Goal: Transaction & Acquisition: Purchase product/service

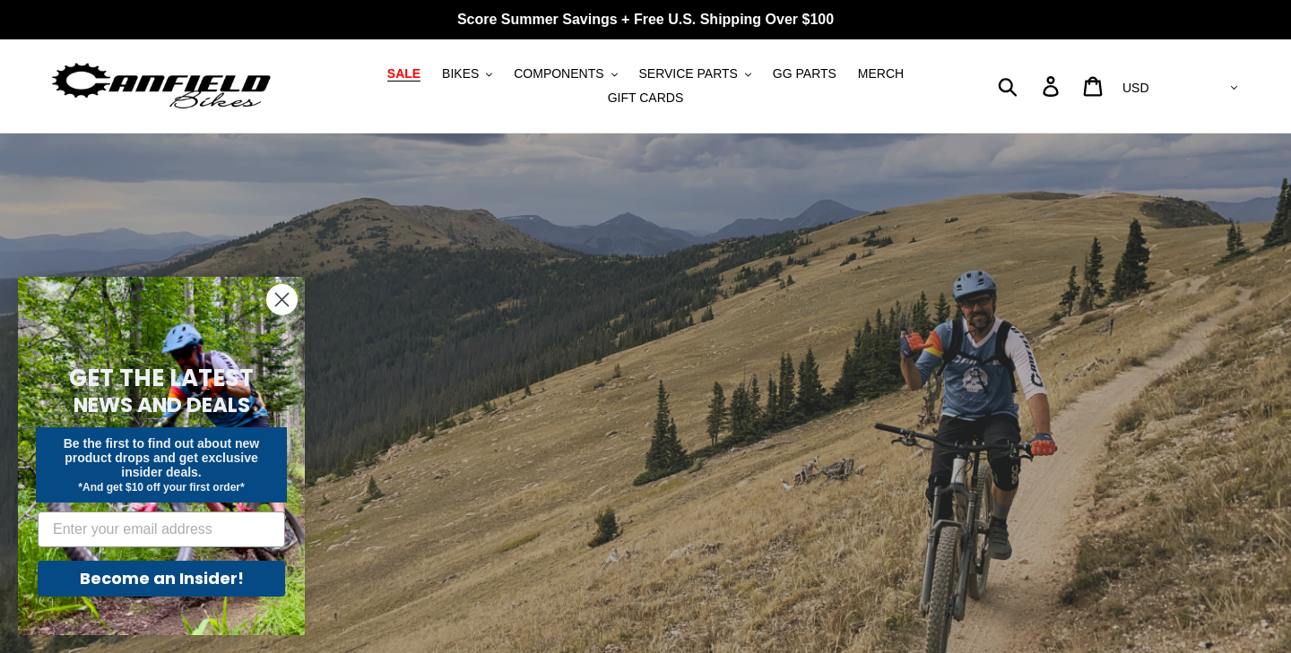
click at [415, 75] on span "SALE" at bounding box center [403, 73] width 33 height 15
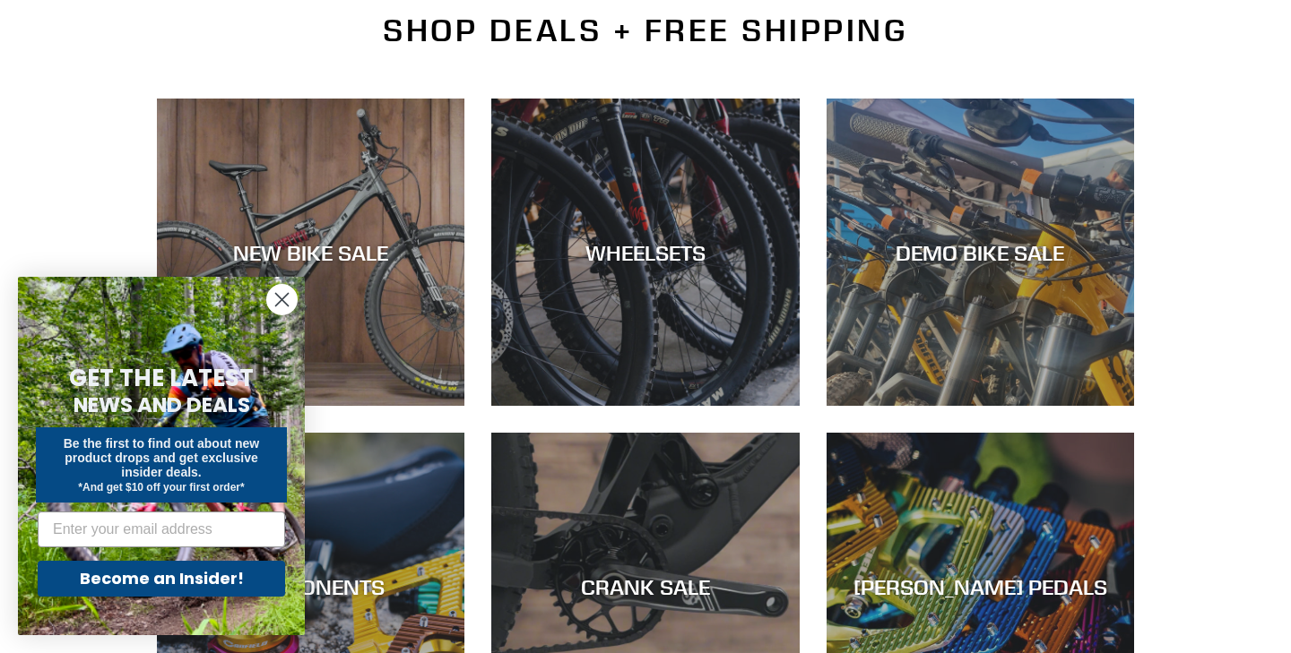
scroll to position [450, 0]
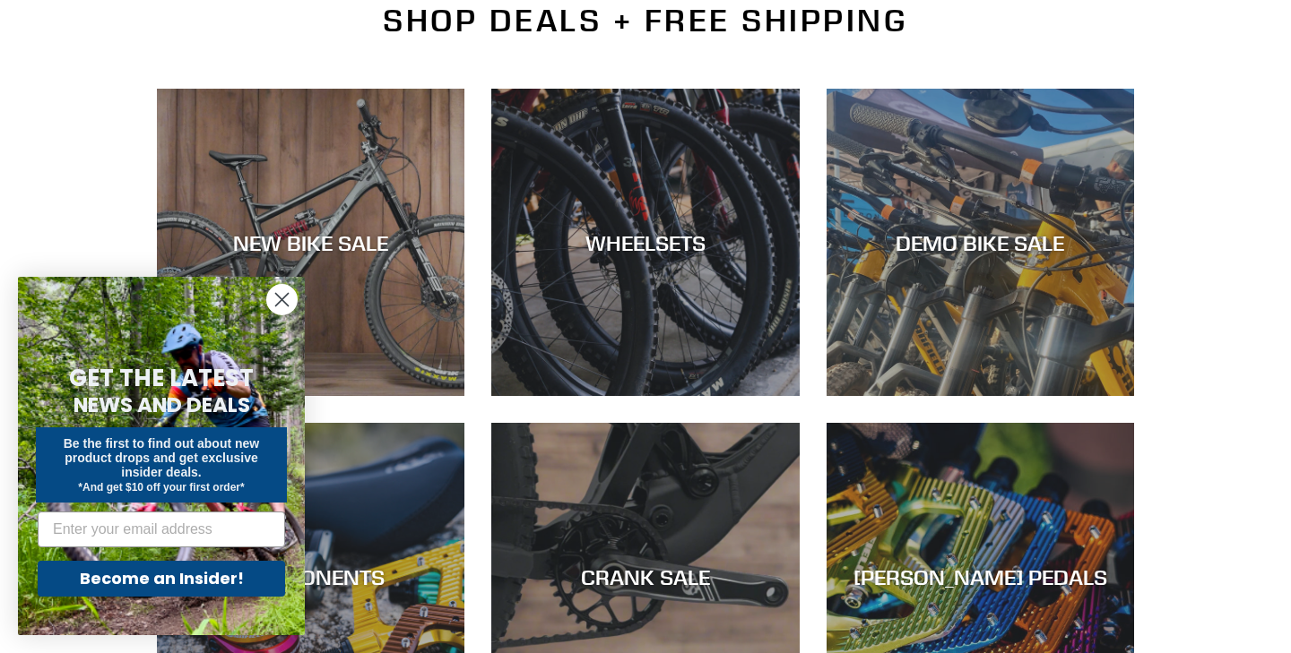
click at [292, 304] on circle "Close dialog" at bounding box center [282, 300] width 30 height 30
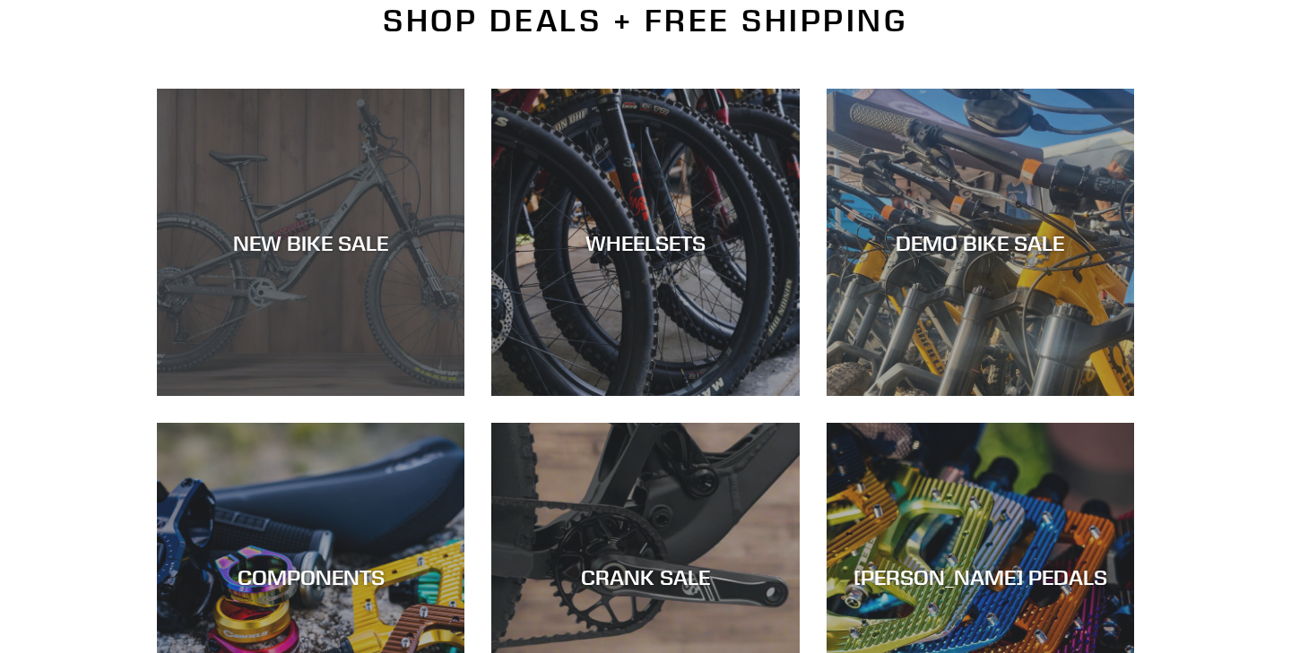
click at [333, 244] on div "NEW BIKE SALE" at bounding box center [310, 242] width 307 height 26
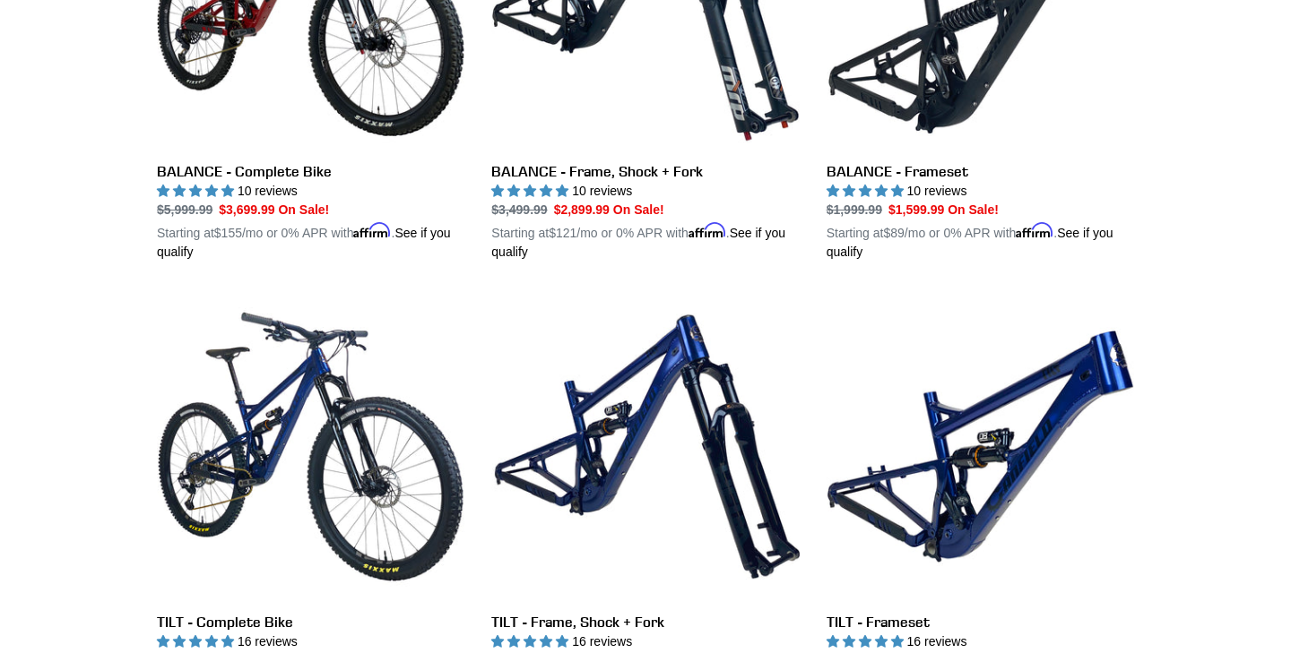
scroll to position [2032, 0]
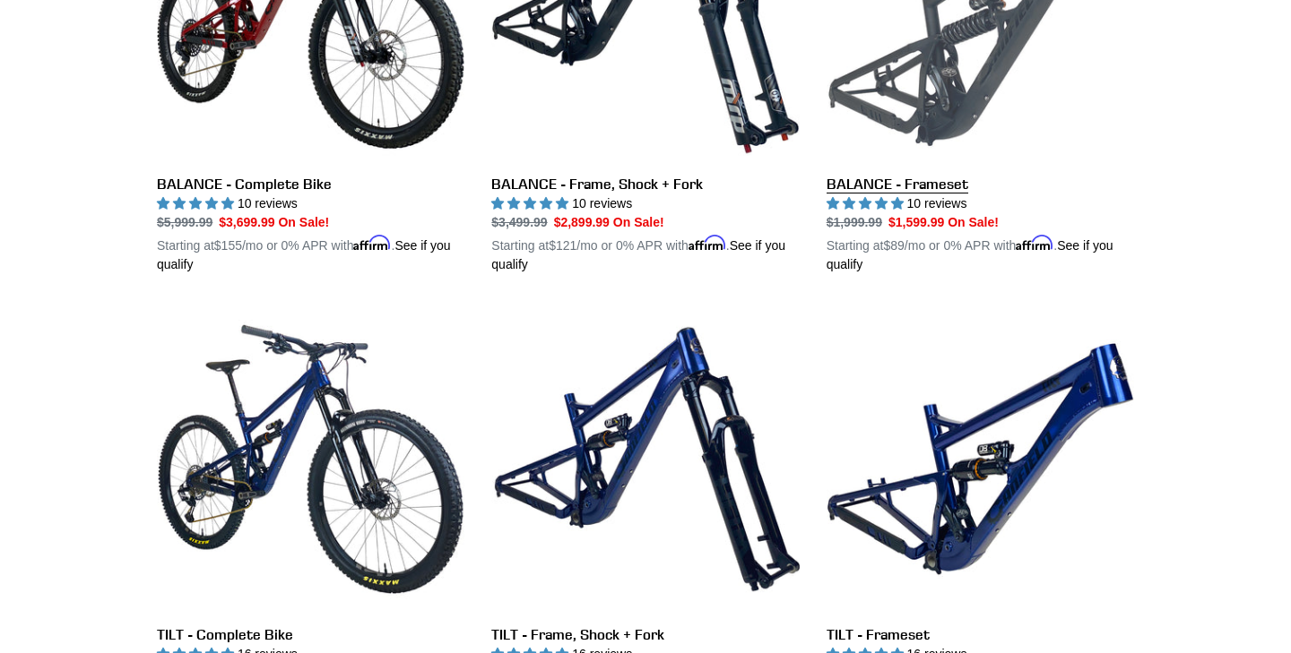
click at [940, 170] on link "BALANCE - Frameset" at bounding box center [979, 65] width 307 height 420
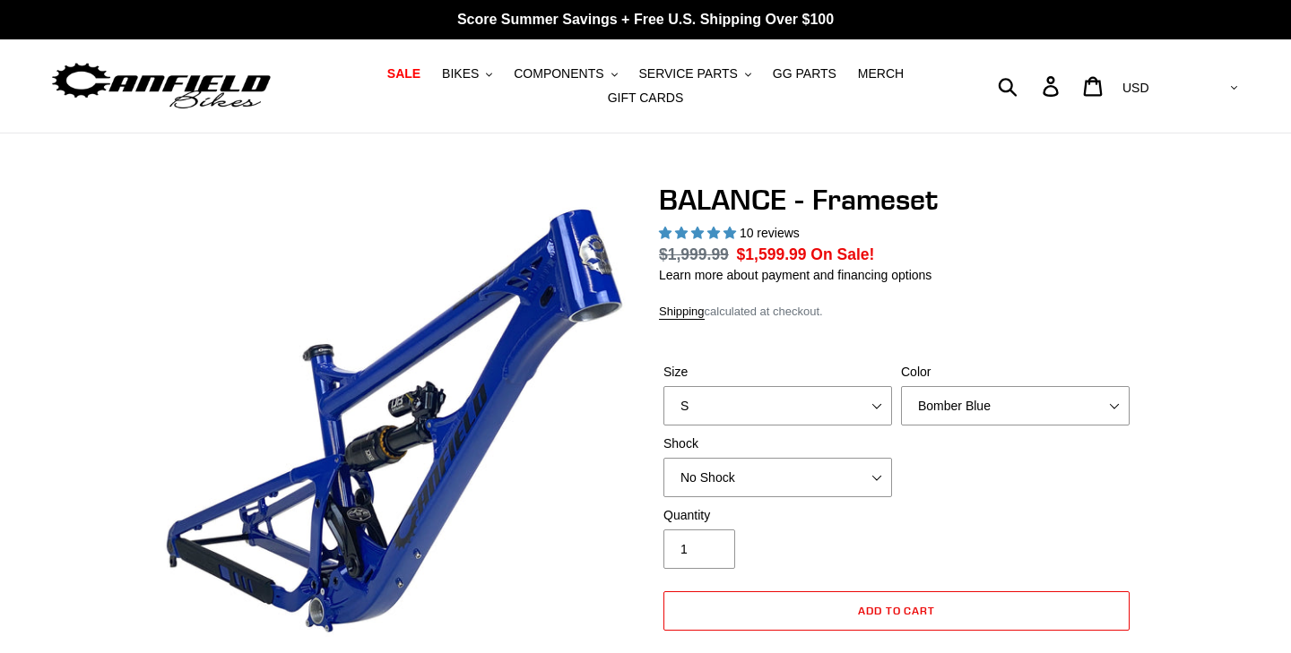
select select "highest-rating"
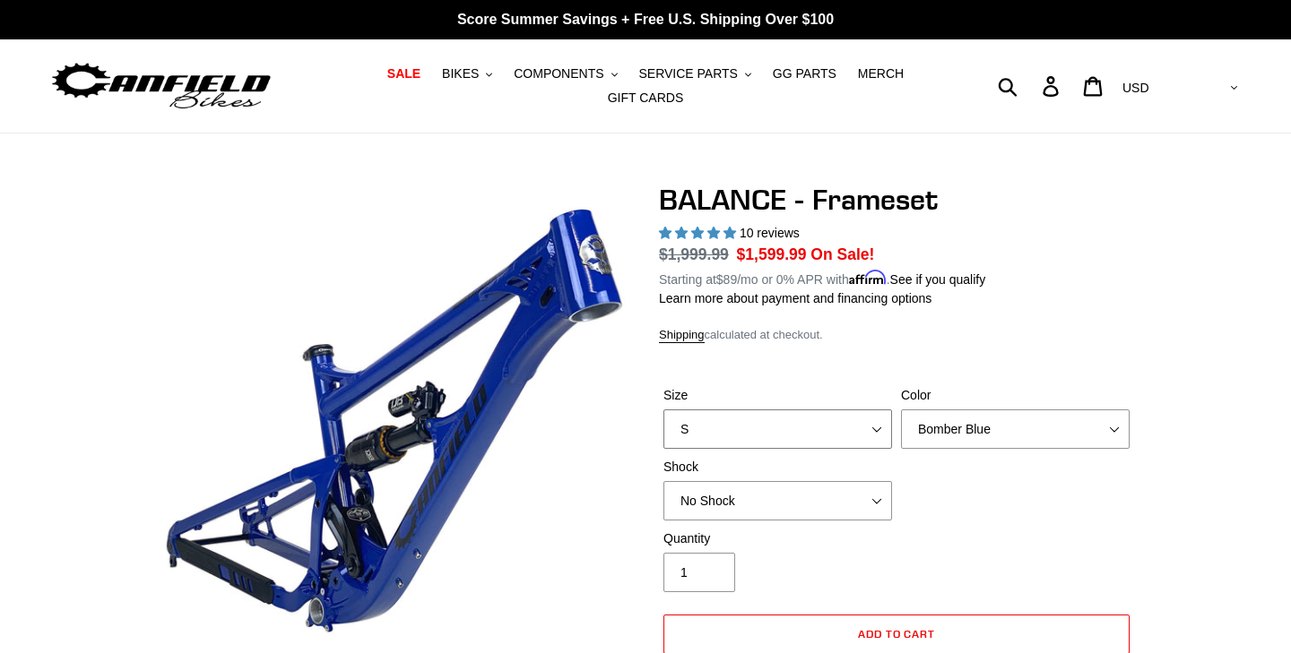
select select "L"
select select "EXT Storia V3-S"
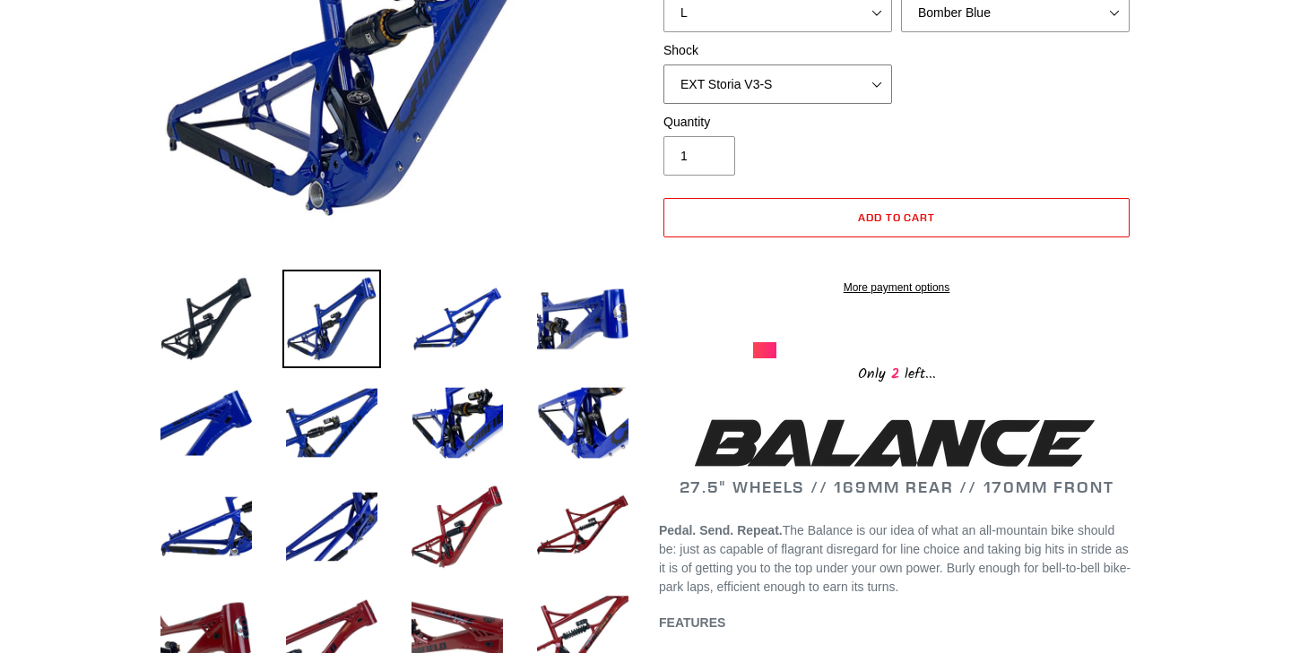
scroll to position [394, 0]
